Goal: Task Accomplishment & Management: Use online tool/utility

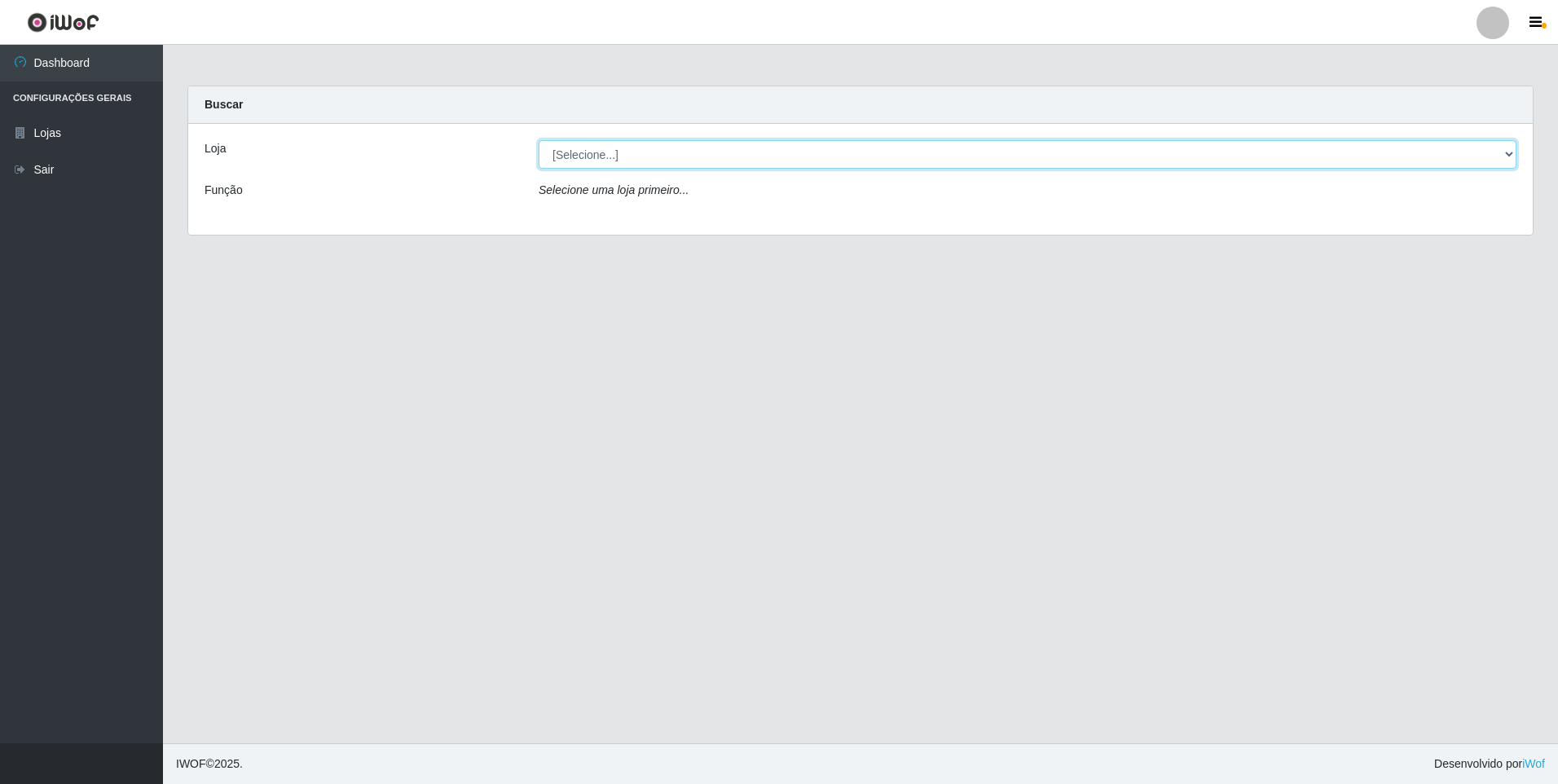
click at [1506, 154] on select "[Selecione...] Extrabom - Loja 01 Centro de Distribuição" at bounding box center [1028, 154] width 978 height 28
select select "435"
click at [539, 141] on select "[Selecione...] Extrabom - Loja 01 Centro de Distribuição" at bounding box center [1028, 154] width 978 height 28
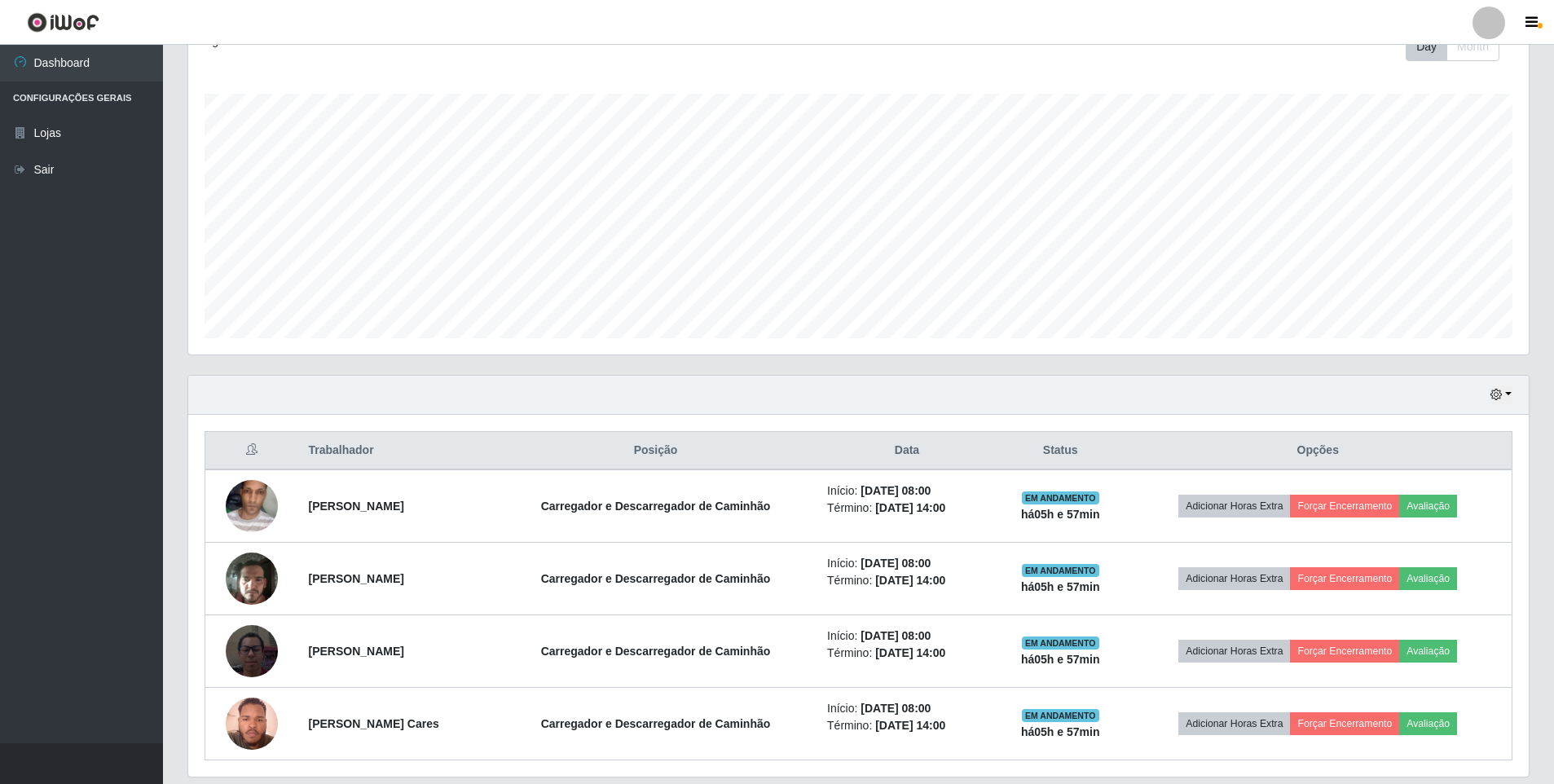
scroll to position [298, 0]
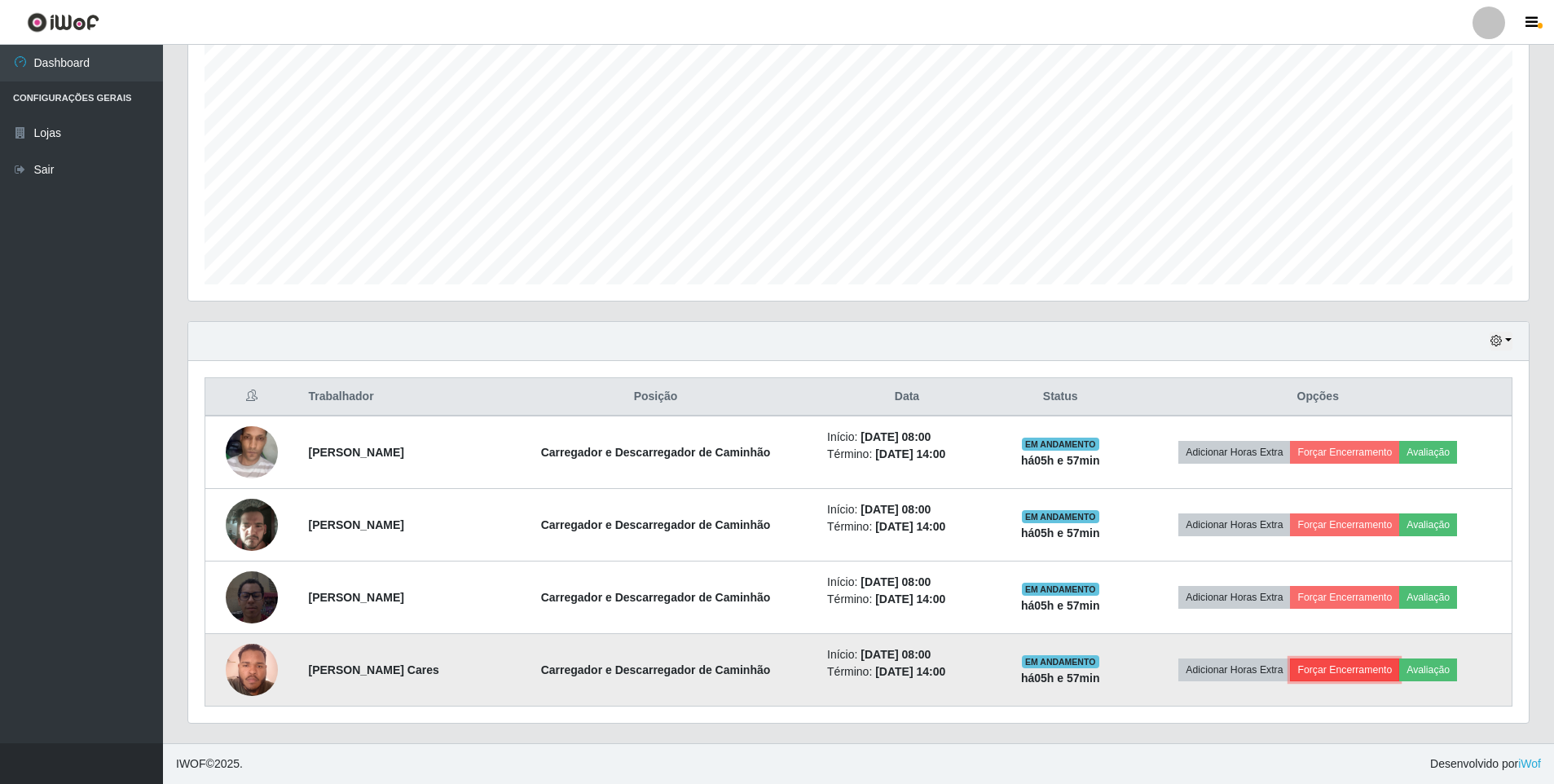
click at [1364, 674] on button "Forçar Encerramento" at bounding box center [1345, 670] width 110 height 23
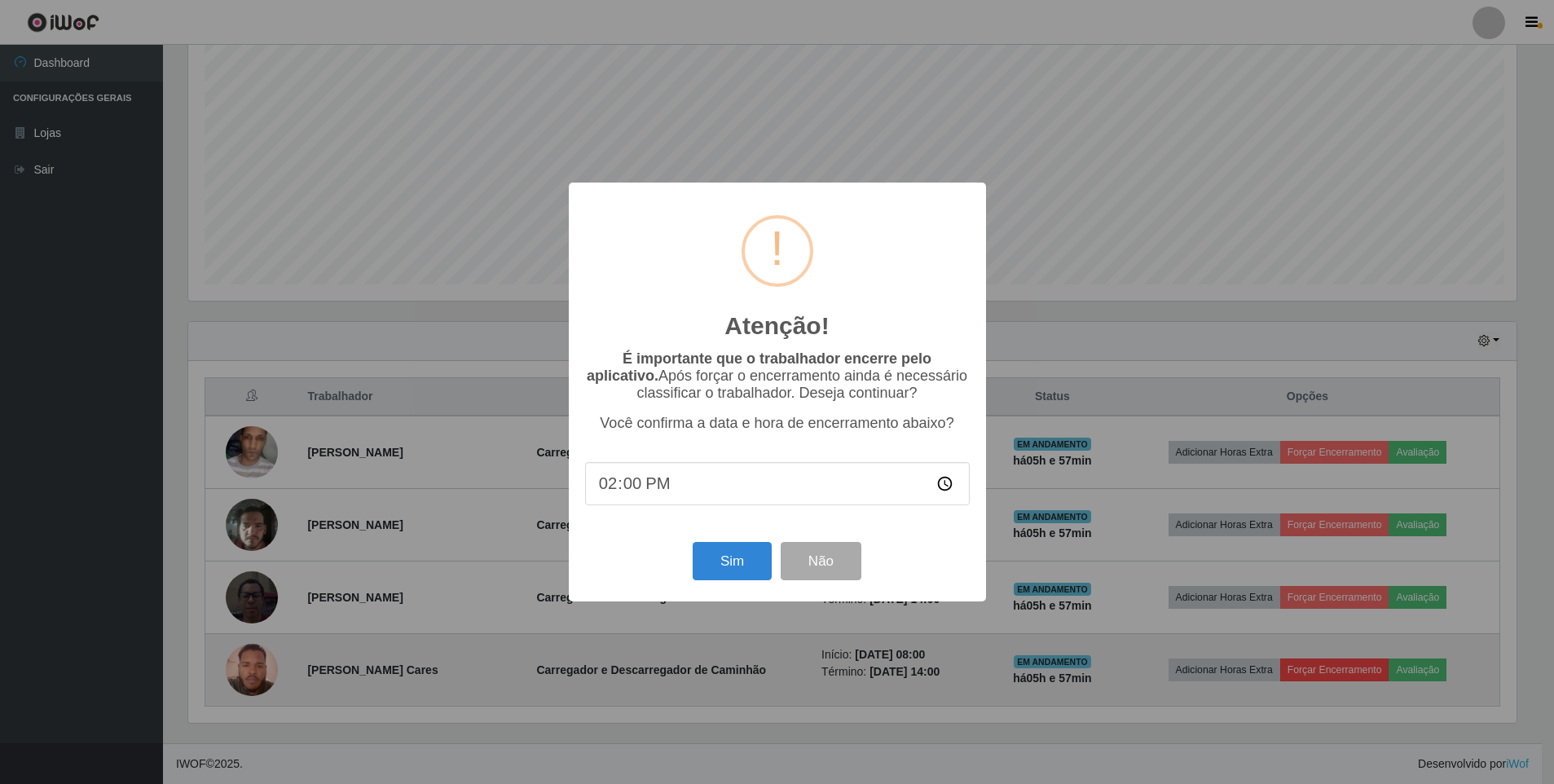
scroll to position [338, 1332]
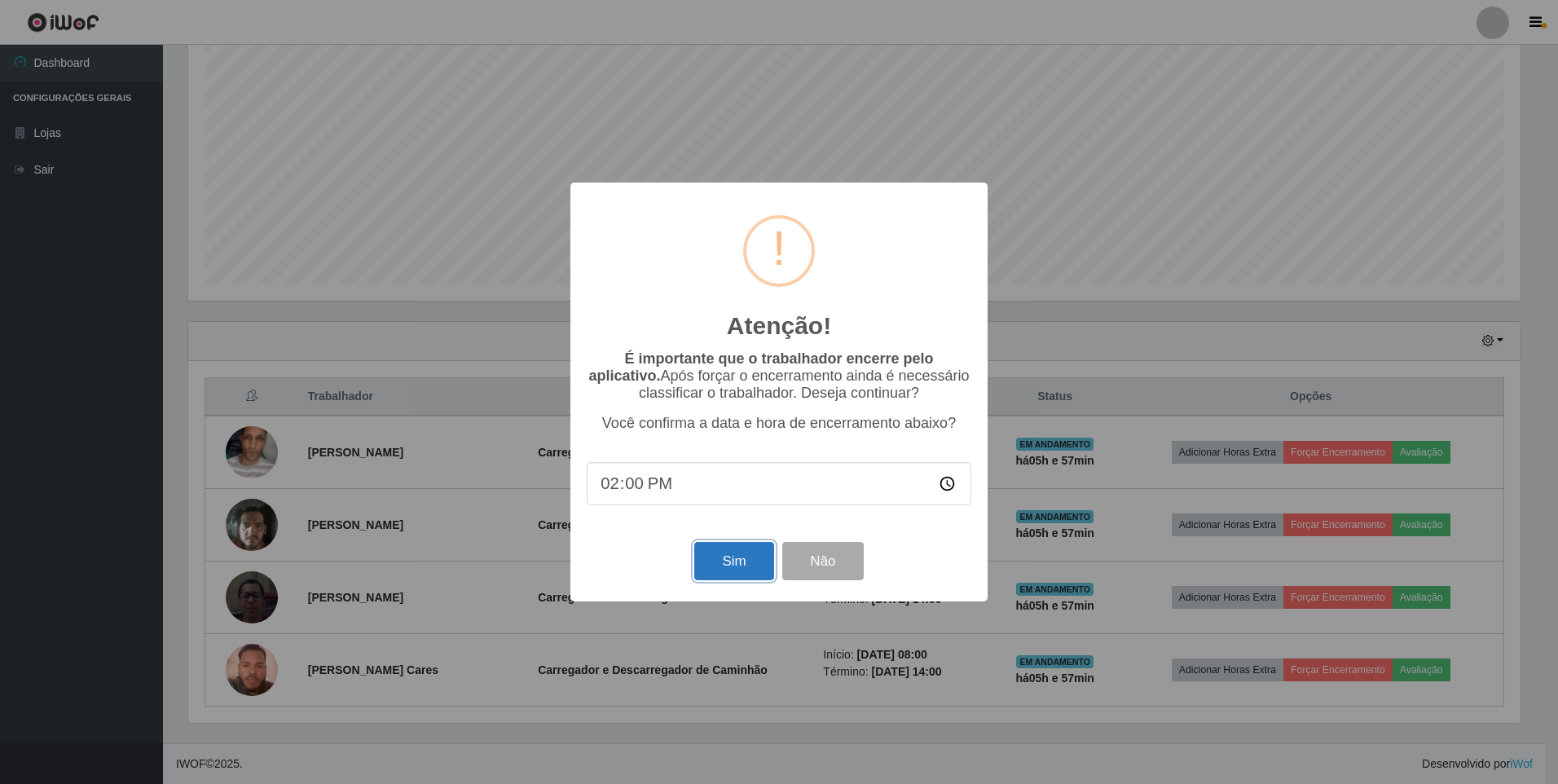
click at [717, 569] on button "Sim" at bounding box center [734, 561] width 79 height 39
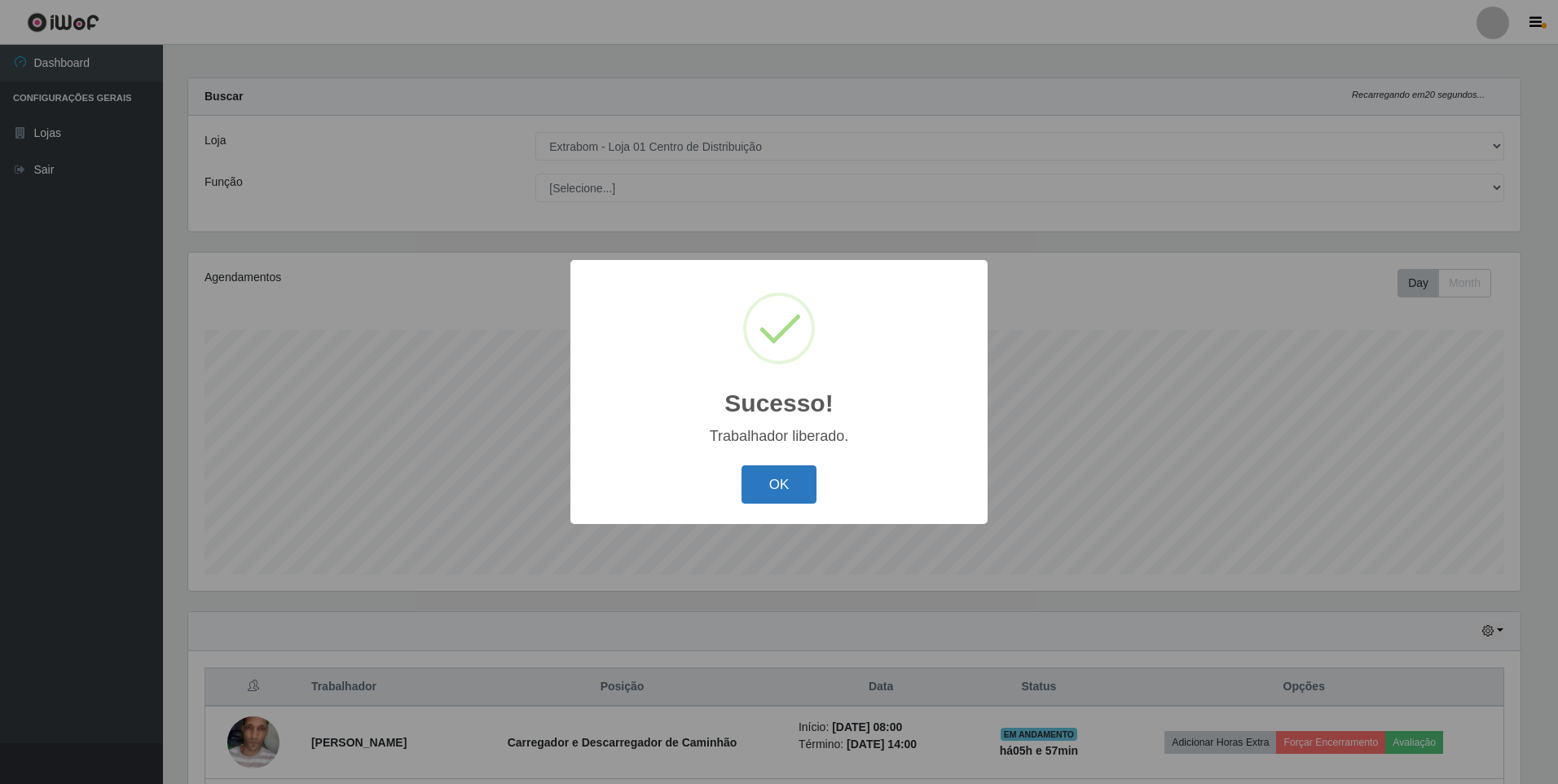
click at [779, 491] on button "OK" at bounding box center [779, 485] width 76 height 39
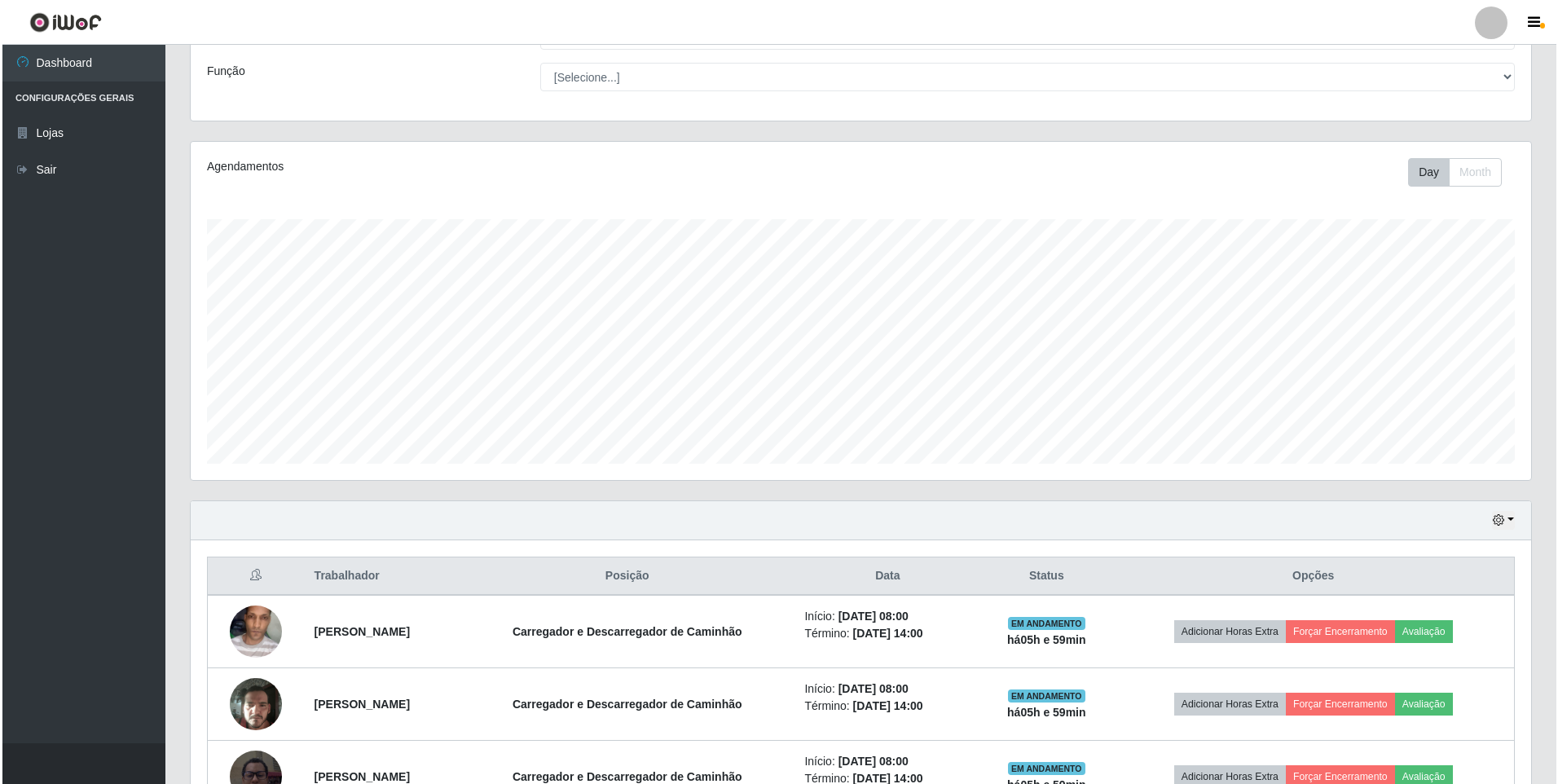
scroll to position [226, 0]
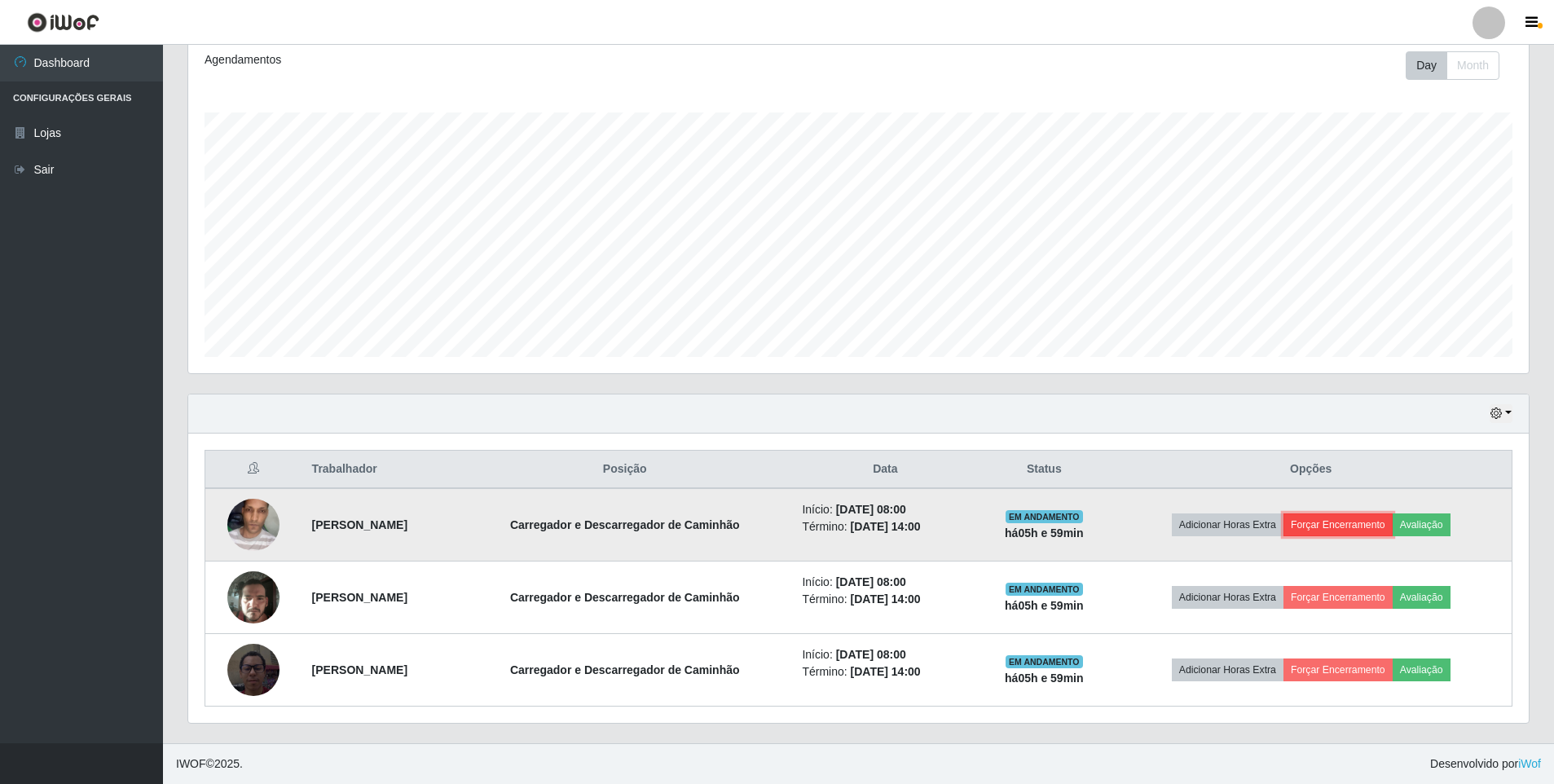
click at [1370, 526] on button "Forçar Encerramento" at bounding box center [1338, 525] width 110 height 23
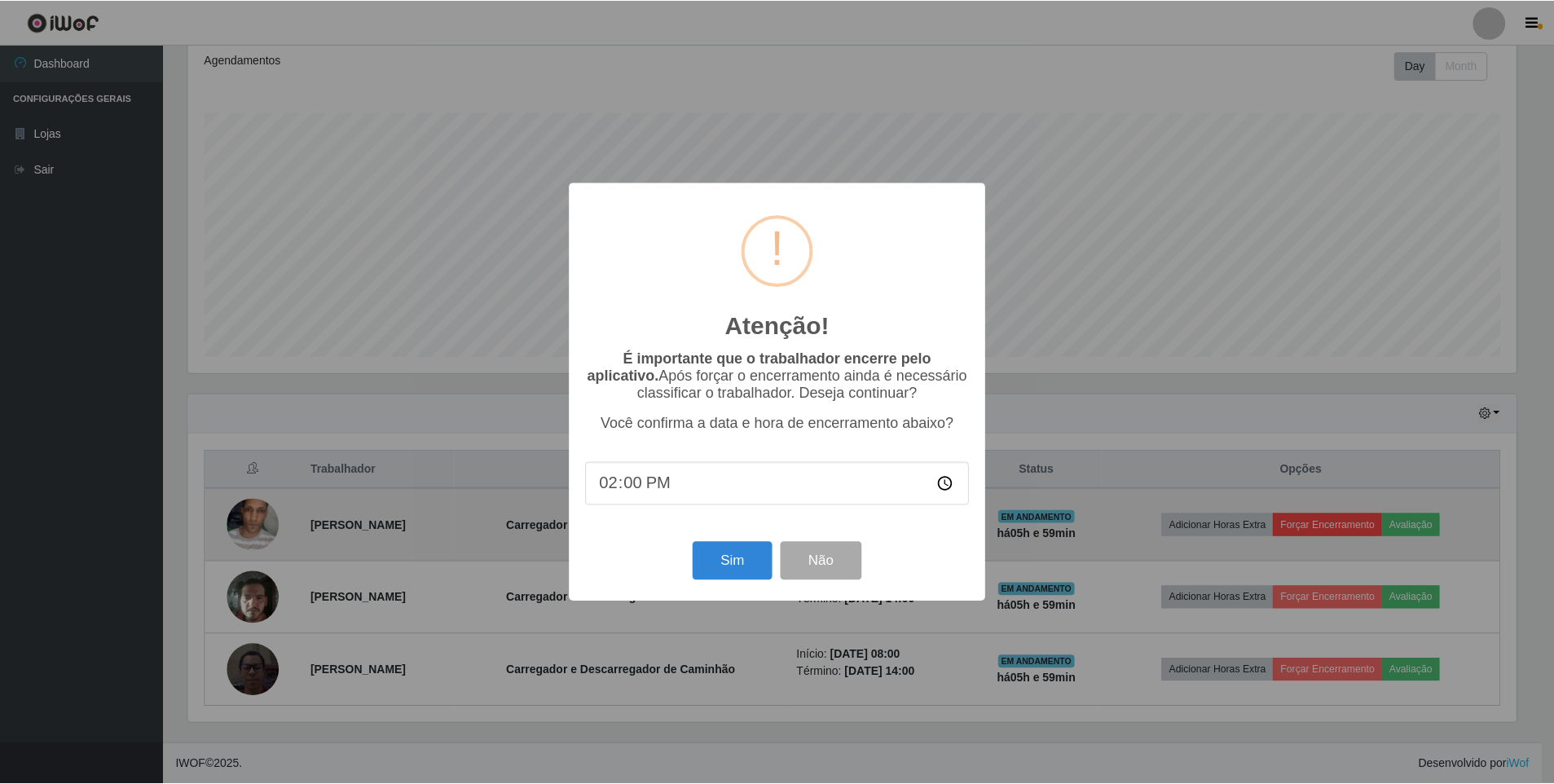
scroll to position [338, 1332]
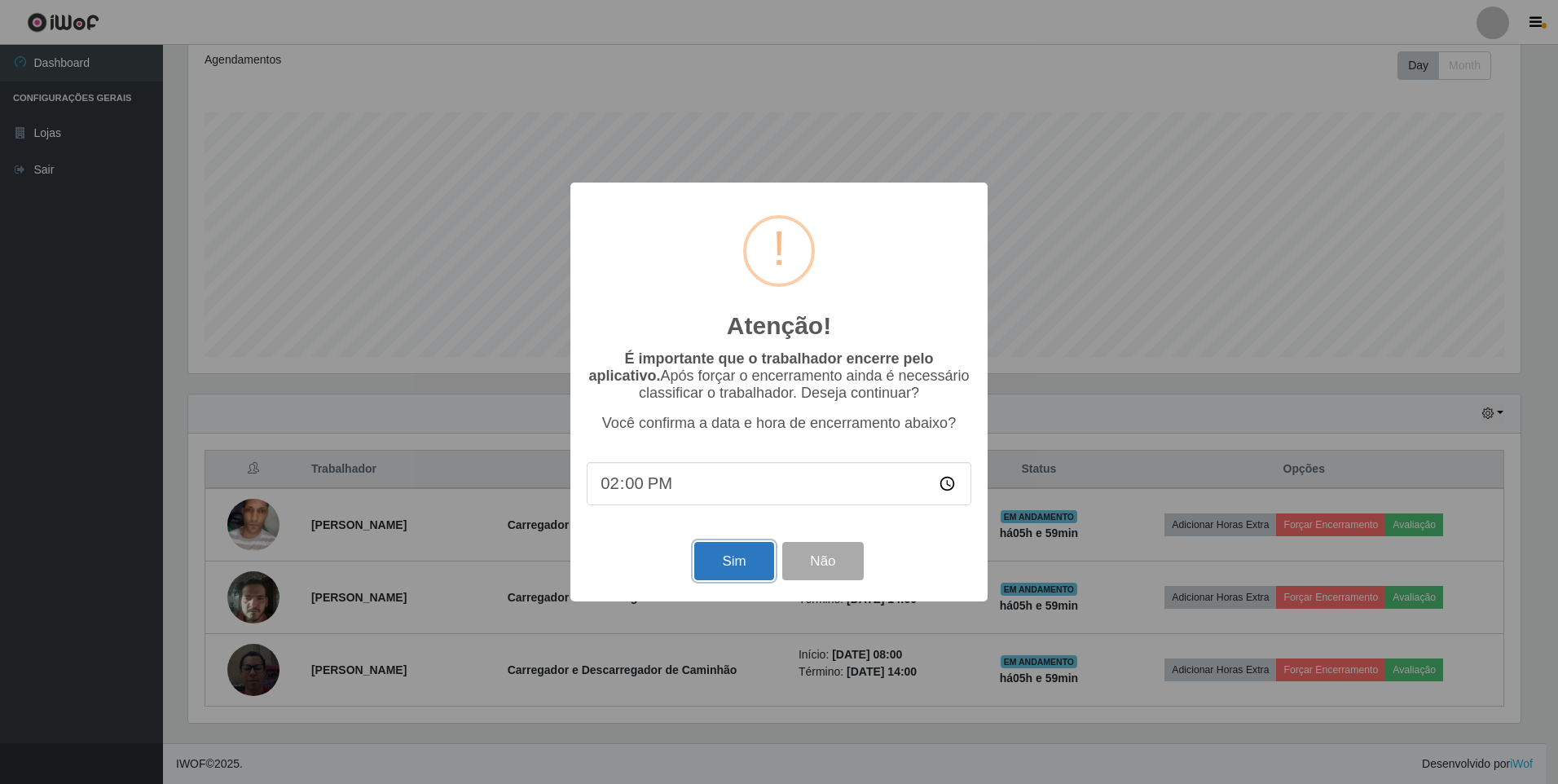
click at [732, 562] on button "Sim" at bounding box center [734, 561] width 79 height 39
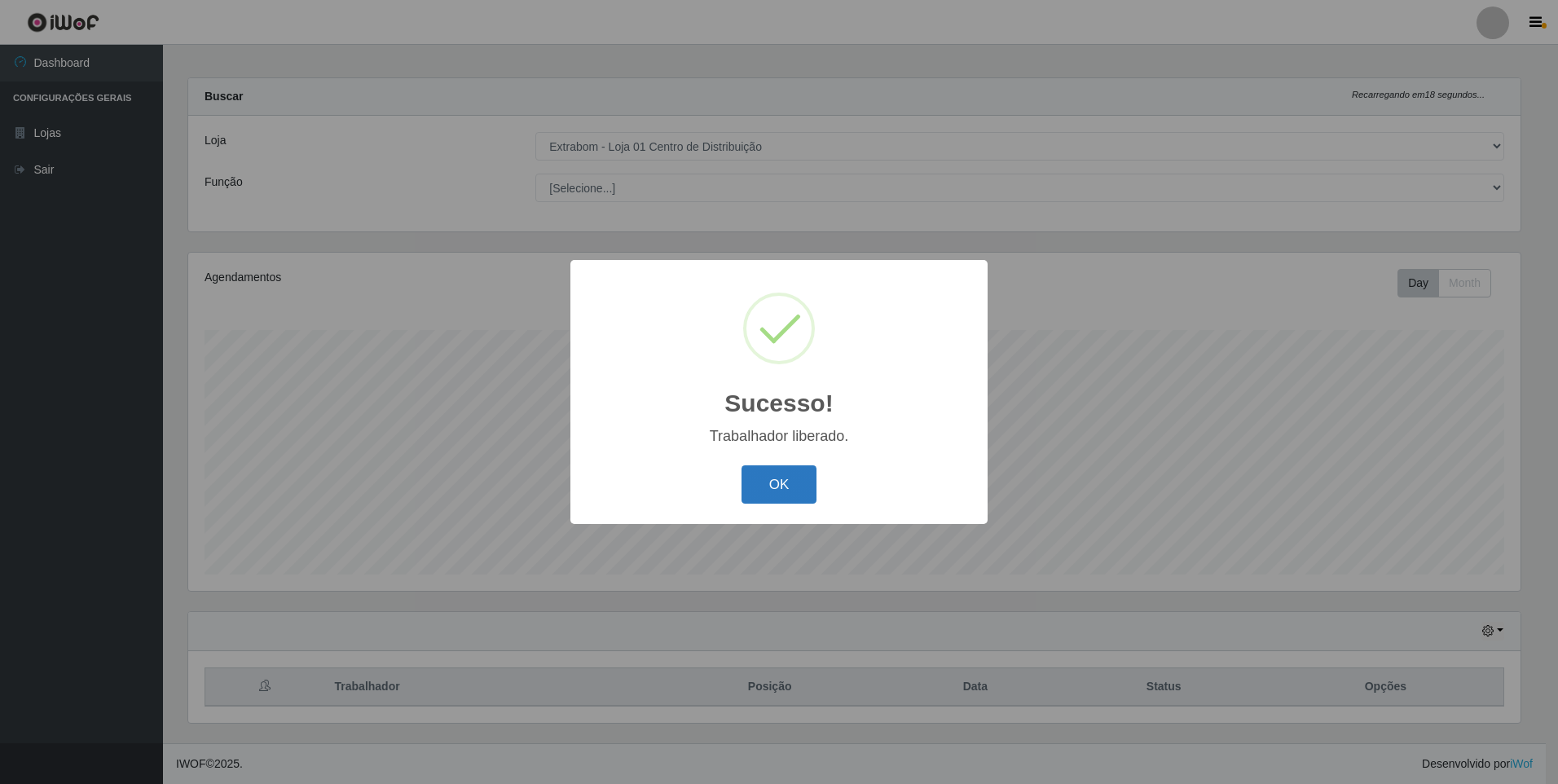
click at [779, 477] on button "OK" at bounding box center [779, 485] width 76 height 39
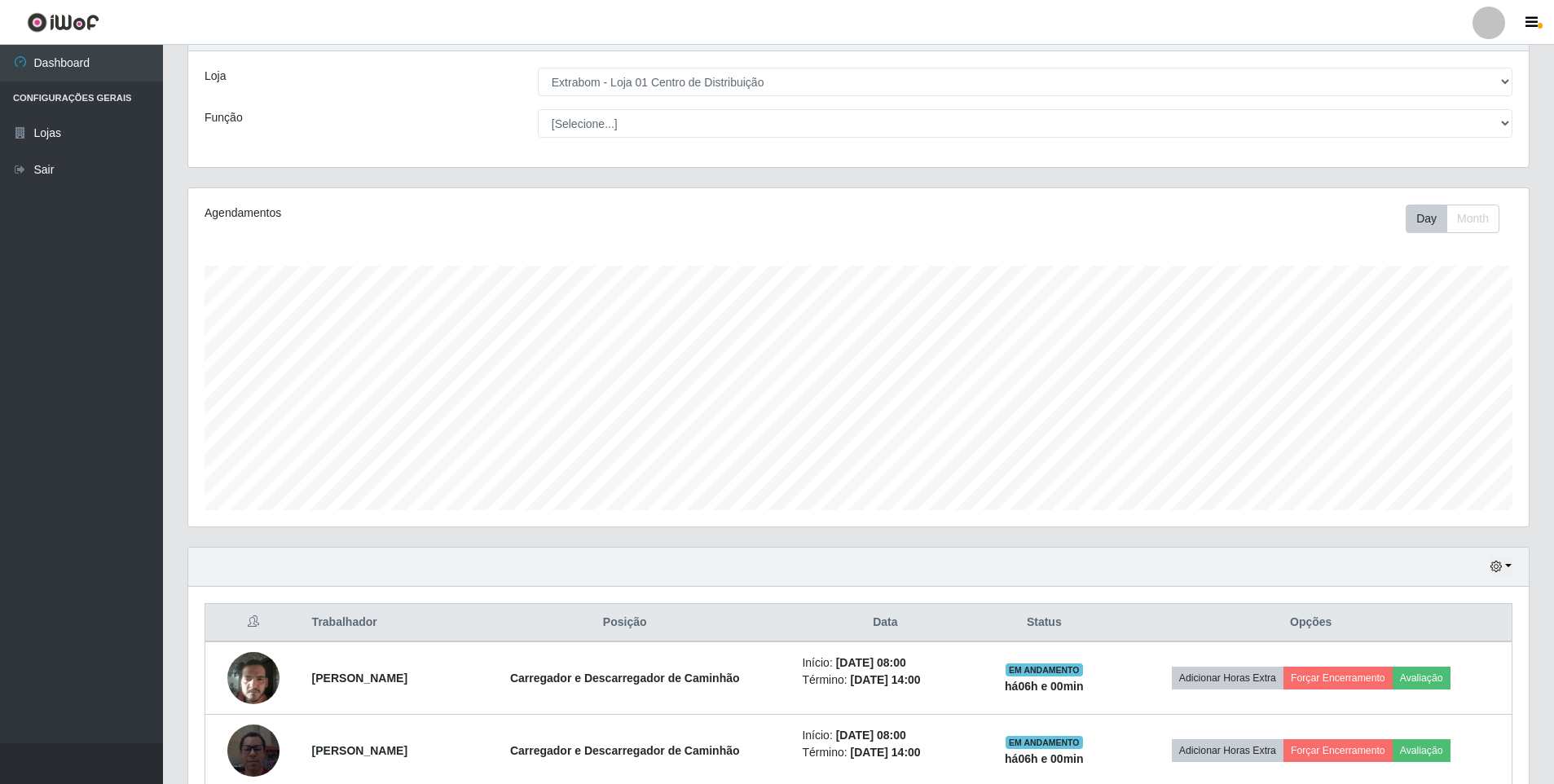
scroll to position [153, 0]
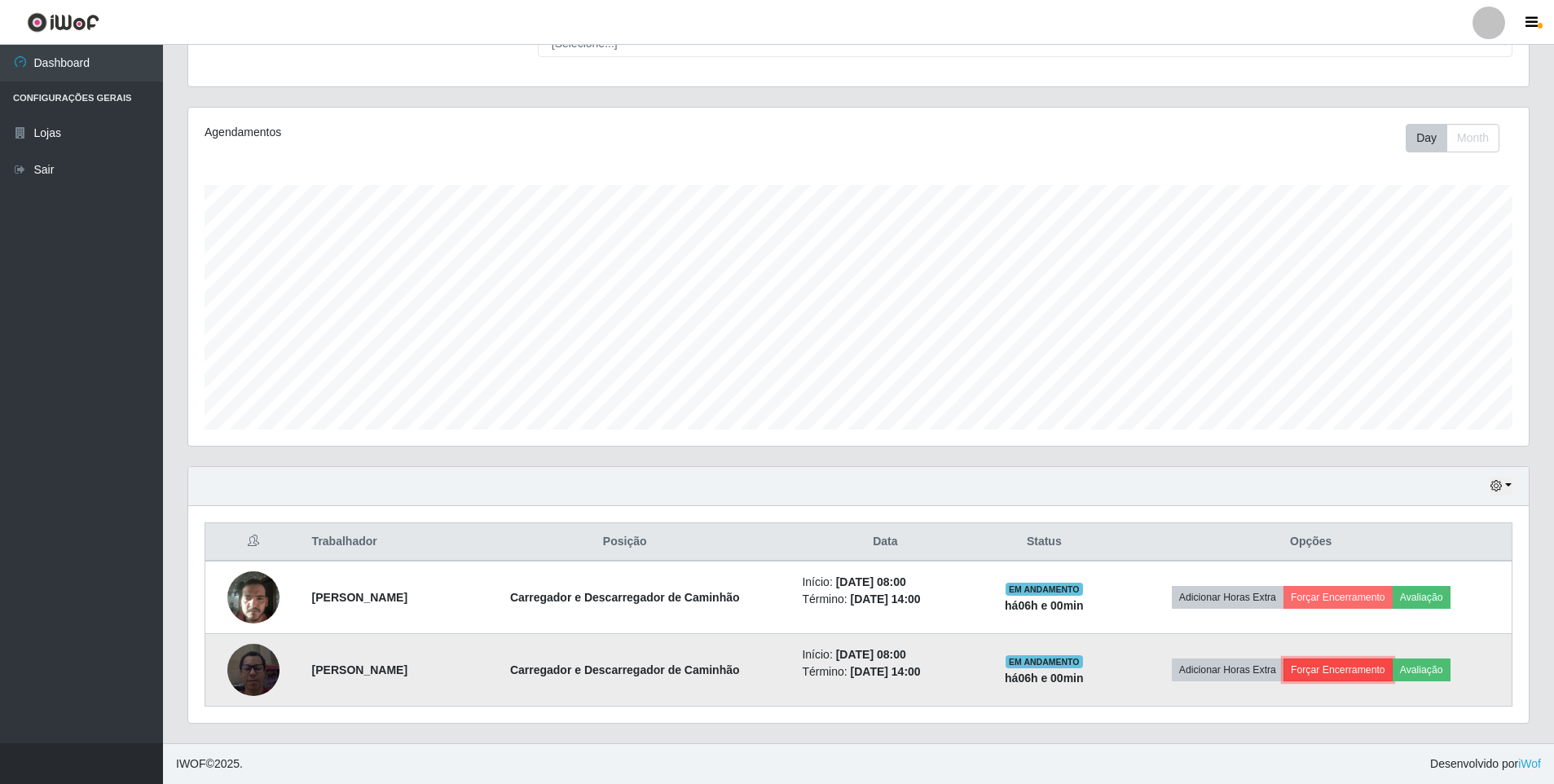
click at [1363, 672] on button "Forçar Encerramento" at bounding box center [1338, 670] width 110 height 23
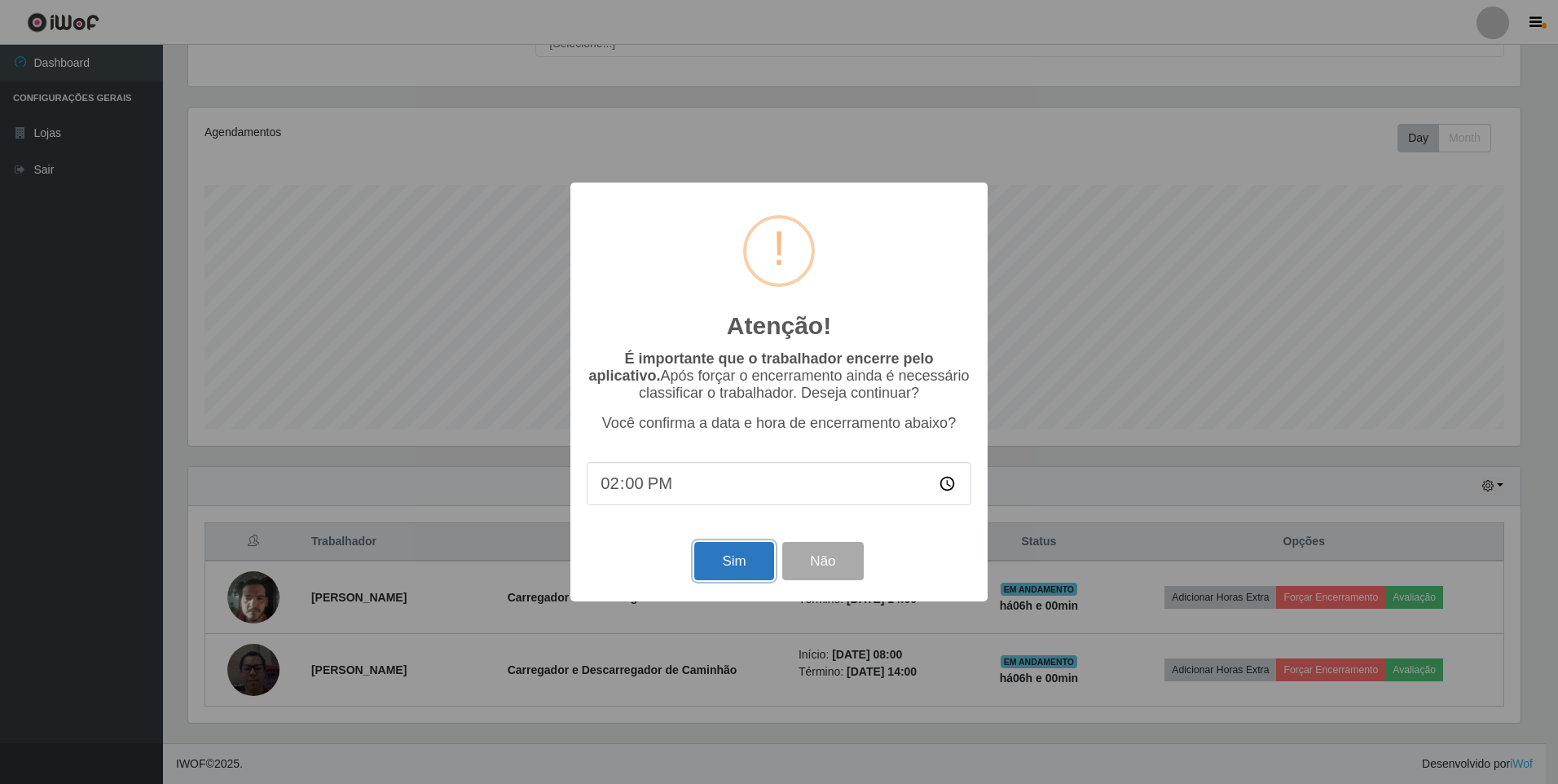
click at [708, 567] on button "Sim" at bounding box center [734, 561] width 79 height 39
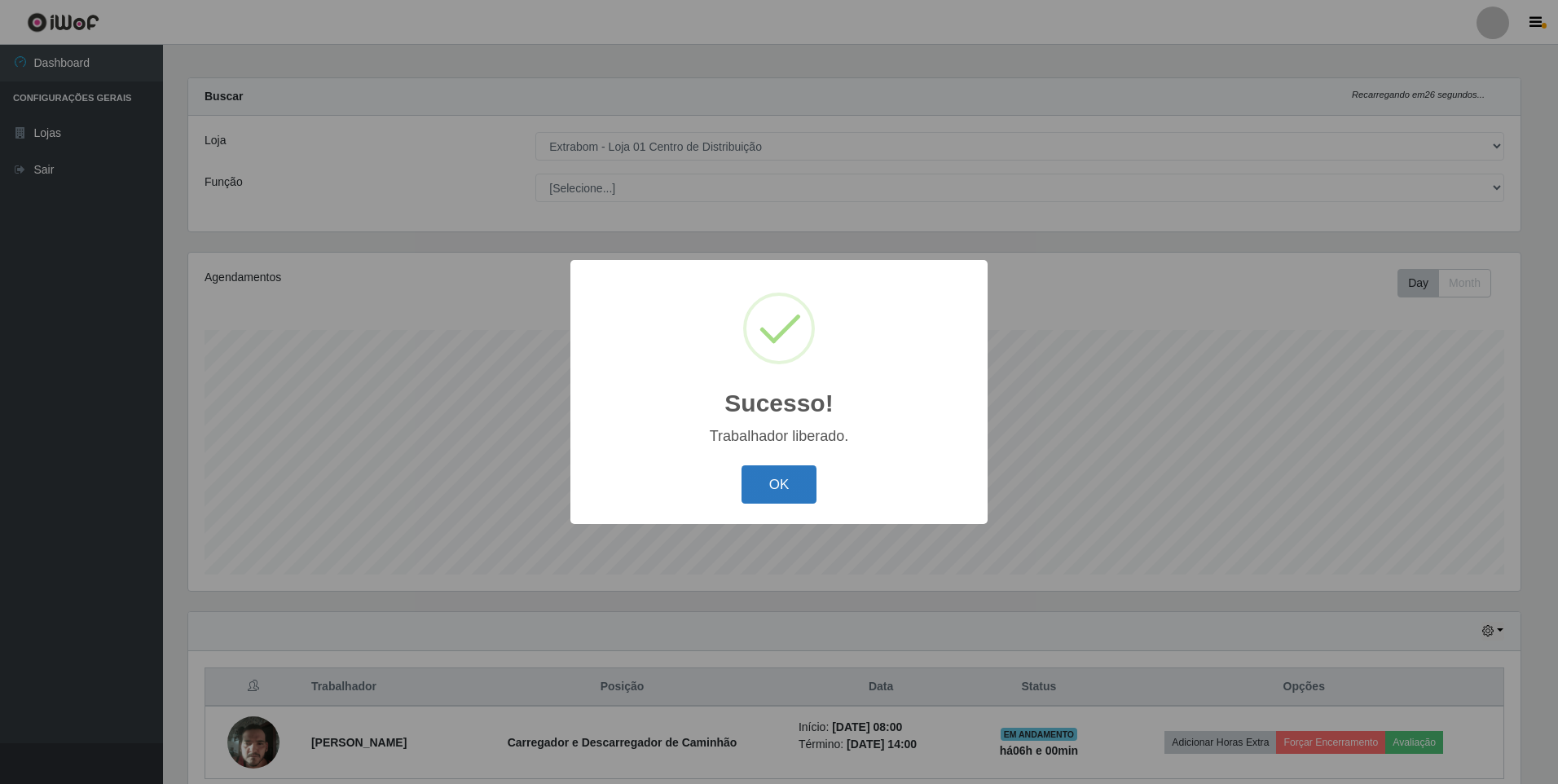
click at [753, 495] on button "OK" at bounding box center [779, 485] width 76 height 39
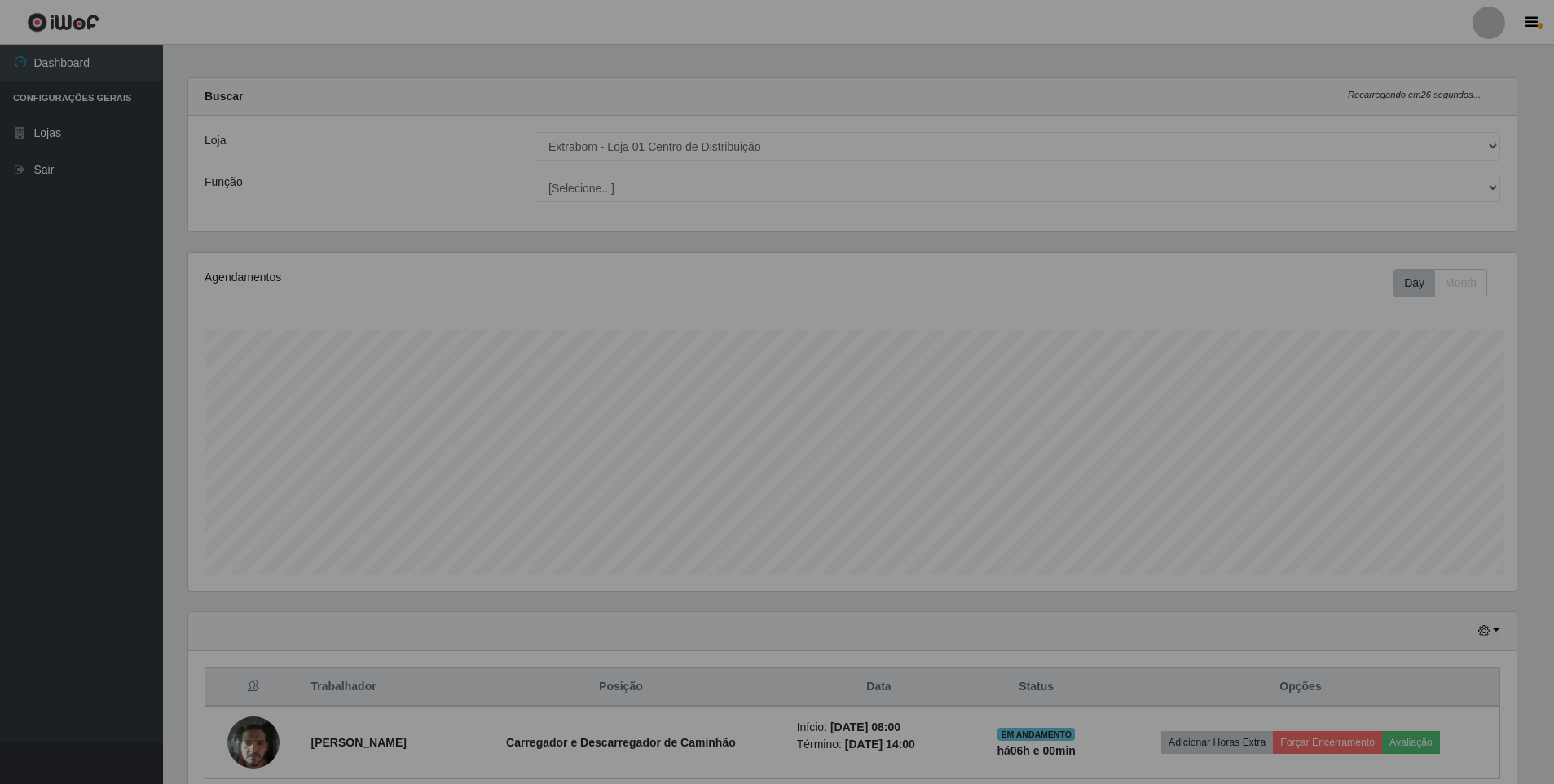
scroll to position [338, 1341]
